Goal: Task Accomplishment & Management: Manage account settings

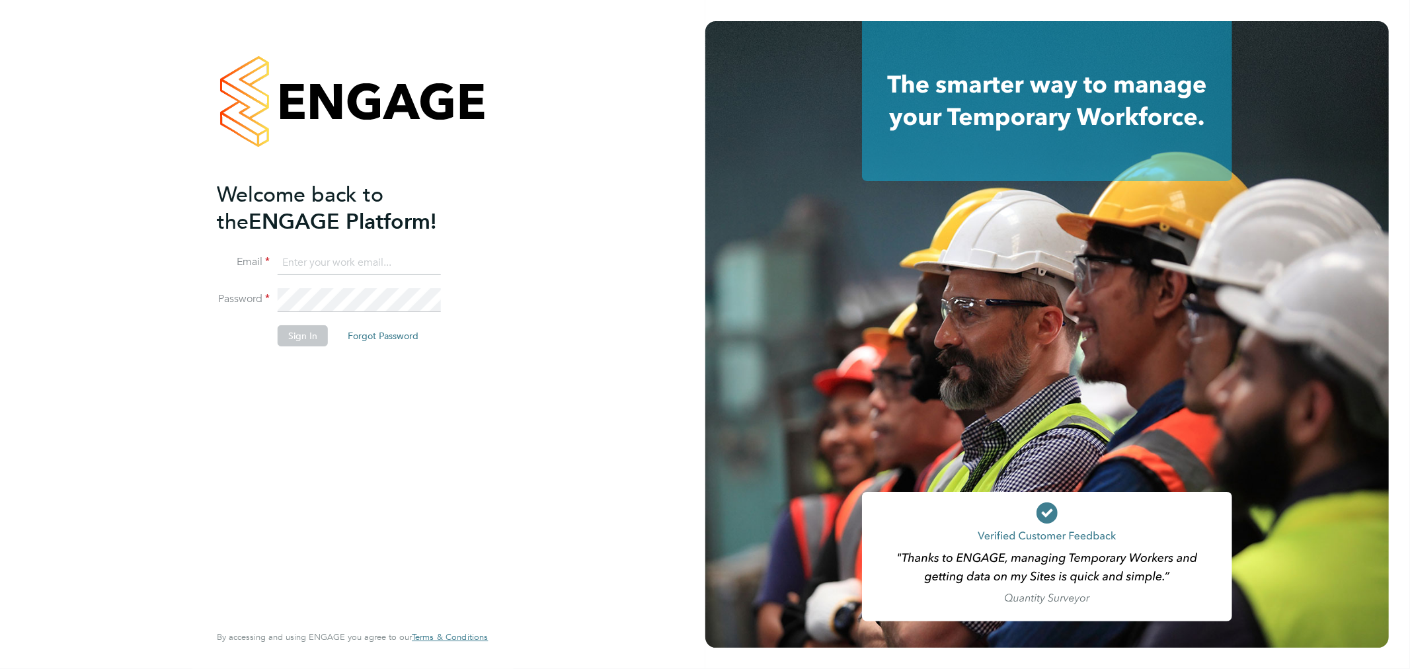
click at [348, 255] on input at bounding box center [359, 263] width 163 height 24
type input "rachel.graham2@uk.g4s.com"
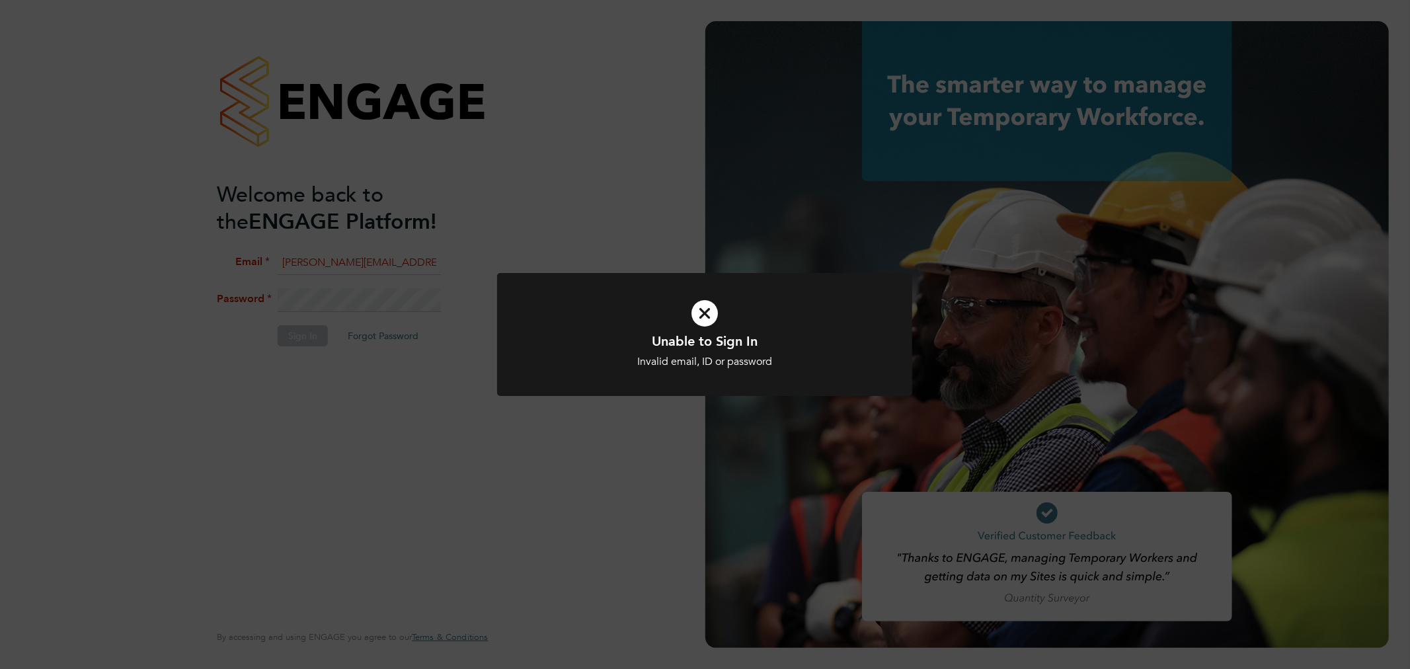
click at [696, 320] on icon at bounding box center [705, 314] width 344 height 52
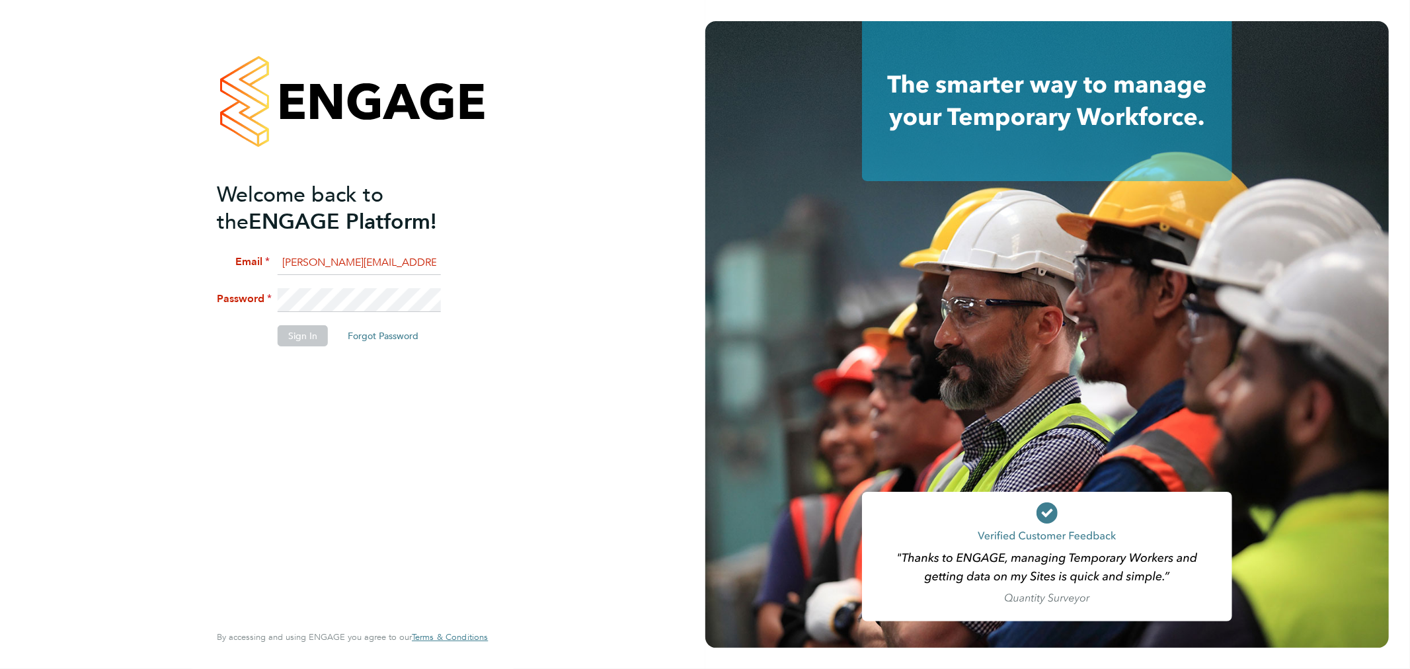
click at [234, 314] on li "Password" at bounding box center [346, 306] width 258 height 37
